Goal: Navigation & Orientation: Find specific page/section

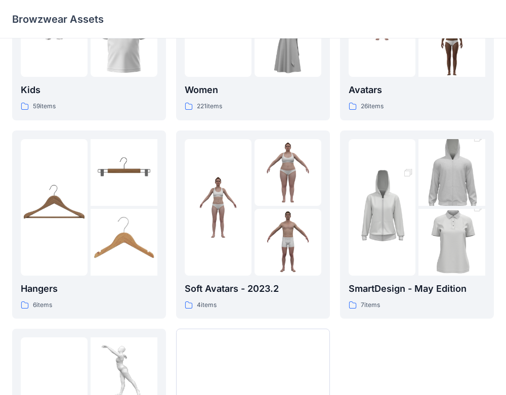
scroll to position [269, 0]
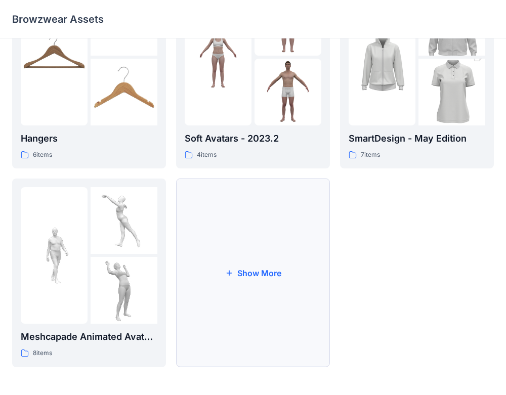
click at [318, 313] on button "Show More" at bounding box center [253, 273] width 154 height 189
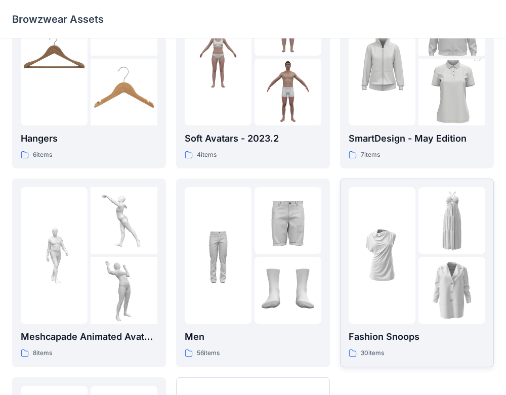
click at [405, 349] on div "30 items" at bounding box center [417, 353] width 137 height 11
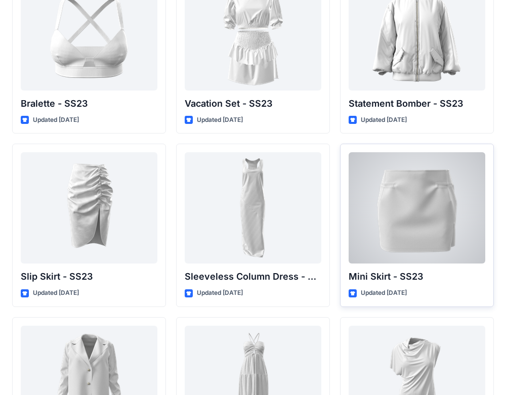
scroll to position [1295, 0]
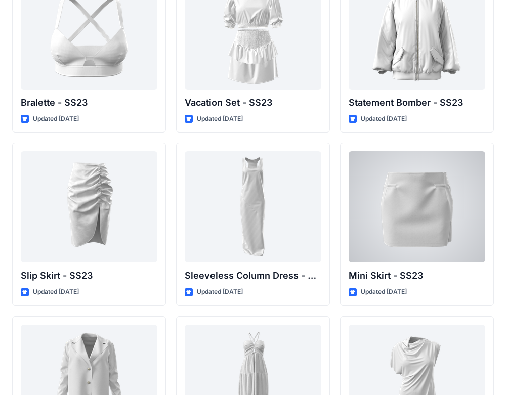
click at [418, 228] on div at bounding box center [417, 206] width 137 height 111
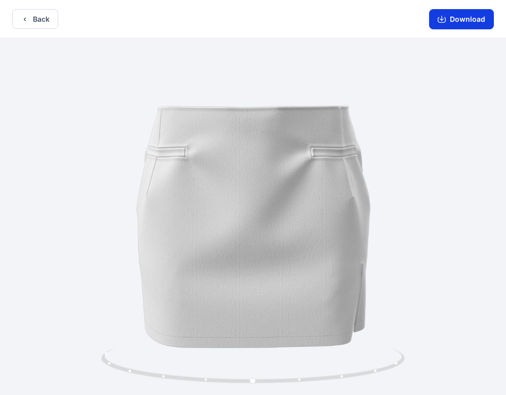
click at [472, 19] on button "Download" at bounding box center [461, 19] width 65 height 20
